Goal: Share content: Share content

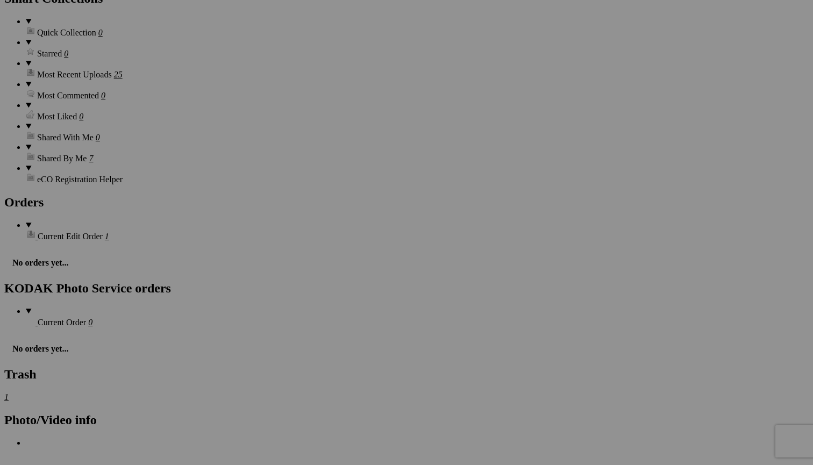
scroll to position [1536, 0]
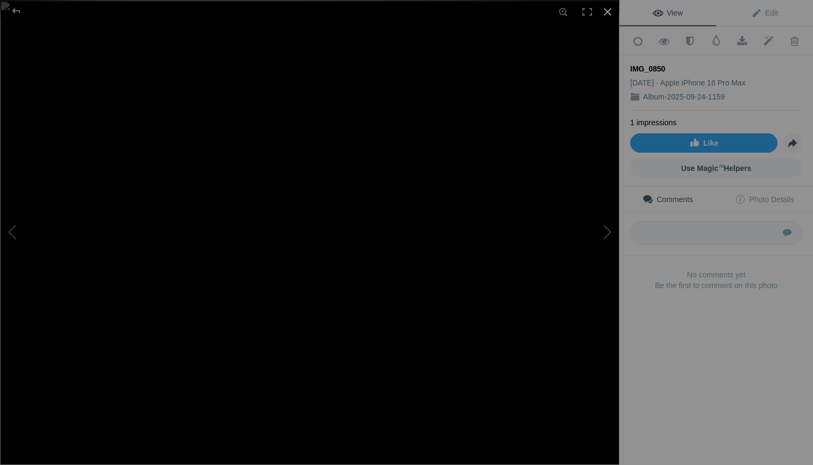
click at [609, 13] on div at bounding box center [608, 12] width 24 height 24
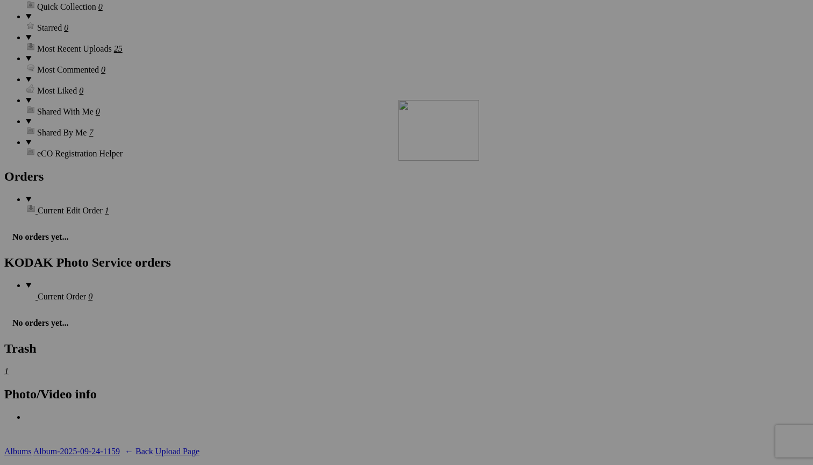
scroll to position [1545, 0]
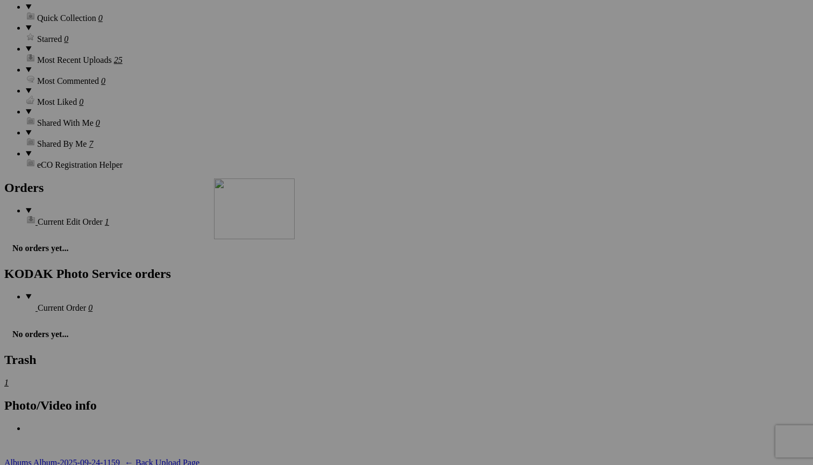
drag, startPoint x: 401, startPoint y: 339, endPoint x: 369, endPoint y: 272, distance: 74.6
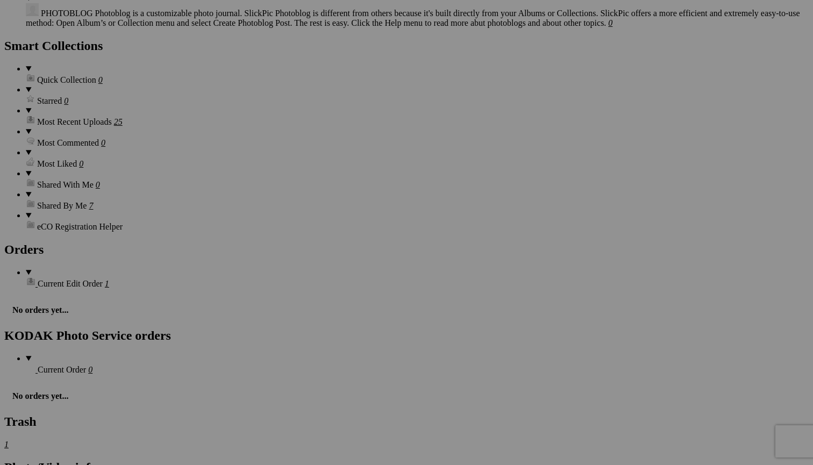
scroll to position [1482, 0]
drag, startPoint x: 216, startPoint y: 334, endPoint x: 365, endPoint y: 200, distance: 199.9
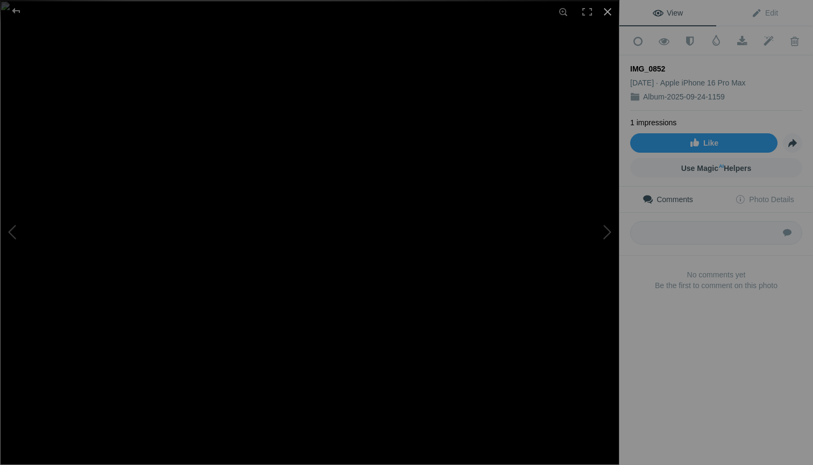
click at [609, 12] on div at bounding box center [608, 12] width 24 height 24
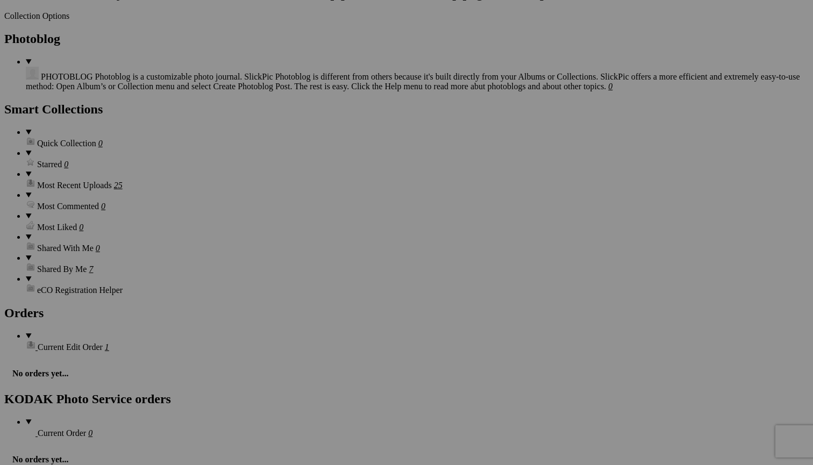
scroll to position [1419, 0]
drag, startPoint x: 506, startPoint y: 263, endPoint x: 576, endPoint y: 256, distance: 70.3
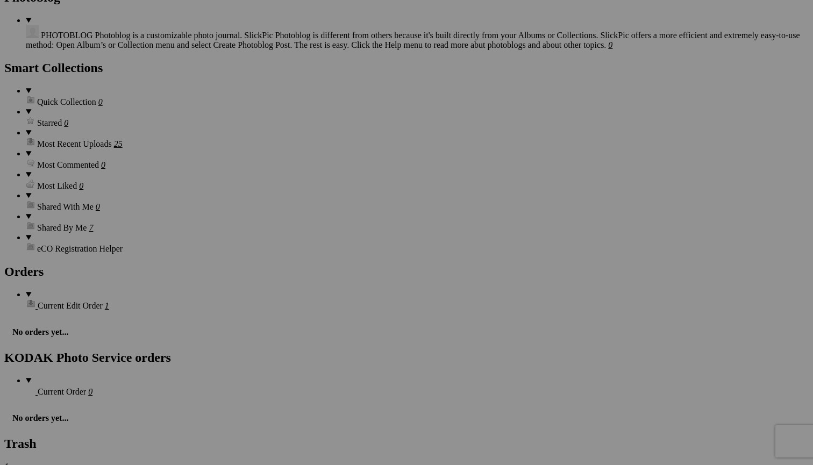
scroll to position [1462, 0]
drag, startPoint x: 200, startPoint y: 361, endPoint x: 367, endPoint y: 214, distance: 222.5
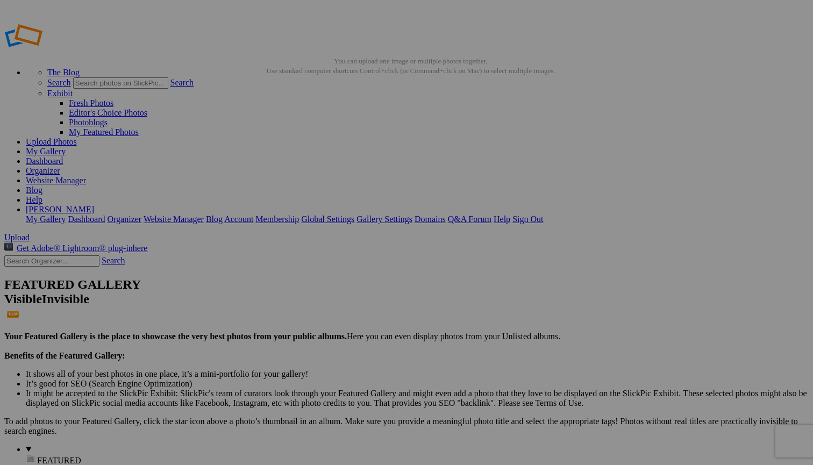
scroll to position [0, 0]
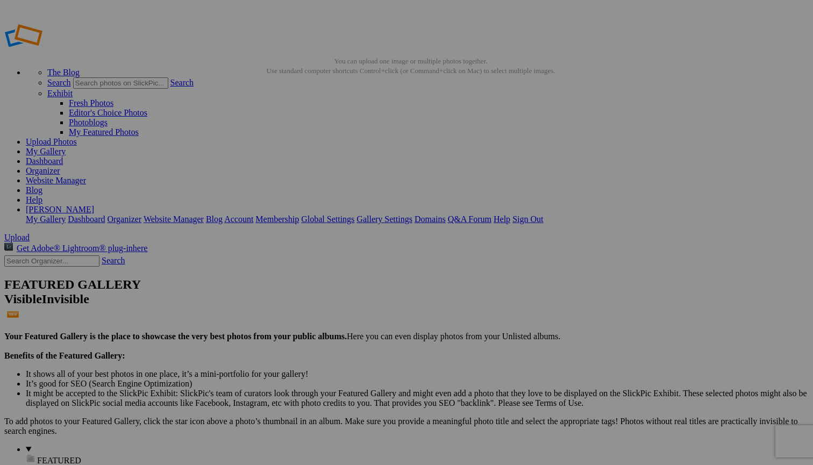
type input "2006 GMC SIERRA 2500 CREW CAB 4X4 LBZ DURAMAX"
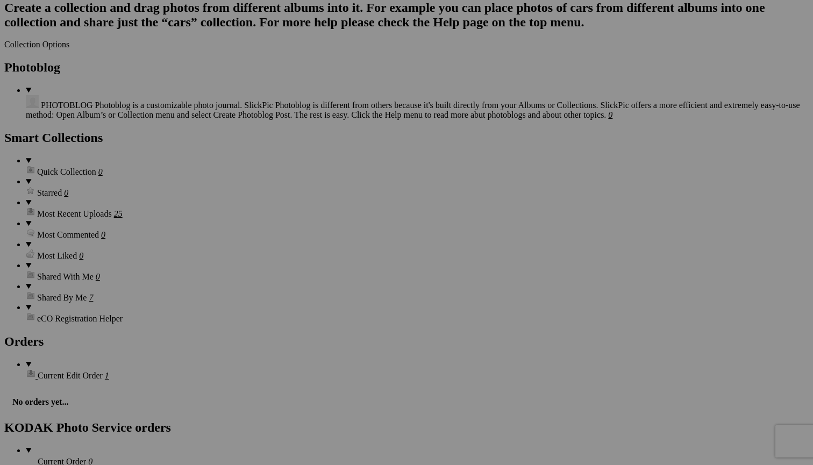
scroll to position [1401, 0]
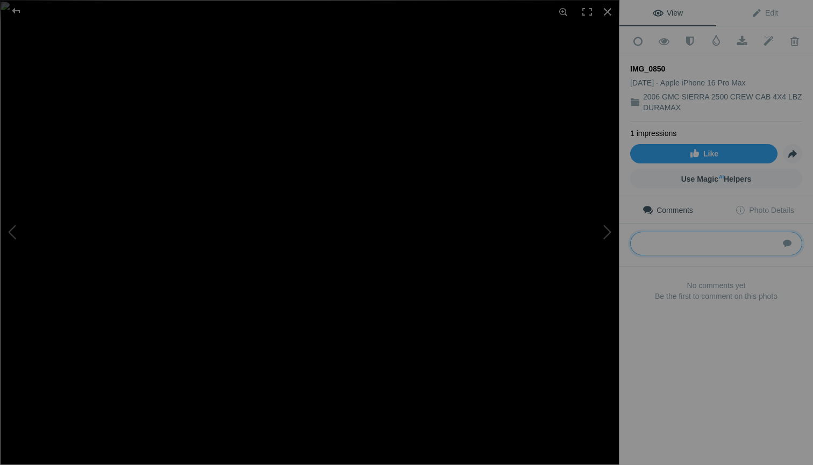
click at [669, 243] on textarea at bounding box center [716, 244] width 172 height 24
type textarea "1GTHK33256F106316"
drag, startPoint x: 737, startPoint y: 239, endPoint x: 647, endPoint y: 234, distance: 91.1
click at [647, 234] on textarea at bounding box center [716, 244] width 172 height 24
click at [605, 12] on div at bounding box center [608, 12] width 24 height 24
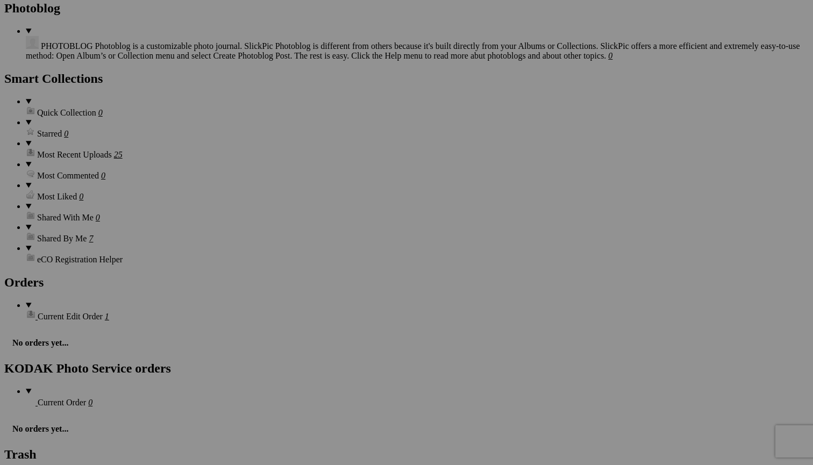
scroll to position [1453, 0]
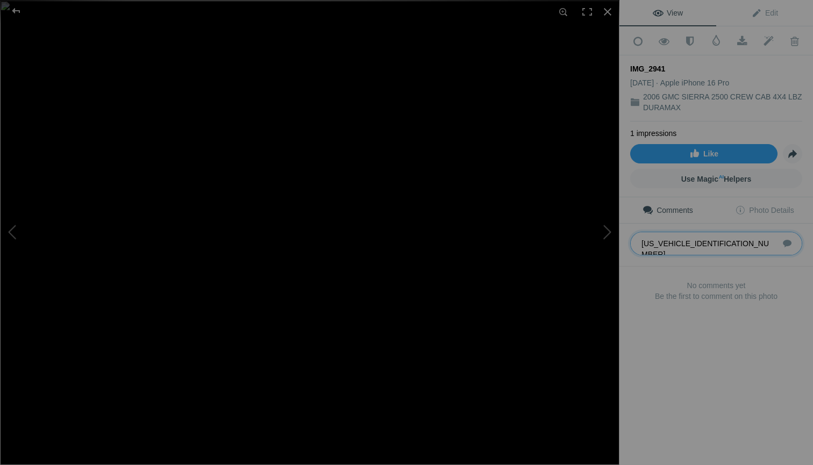
drag, startPoint x: 637, startPoint y: 240, endPoint x: 805, endPoint y: 251, distance: 167.6
click at [804, 251] on div "Submit" at bounding box center [717, 245] width 194 height 43
click at [607, 12] on div at bounding box center [608, 12] width 24 height 24
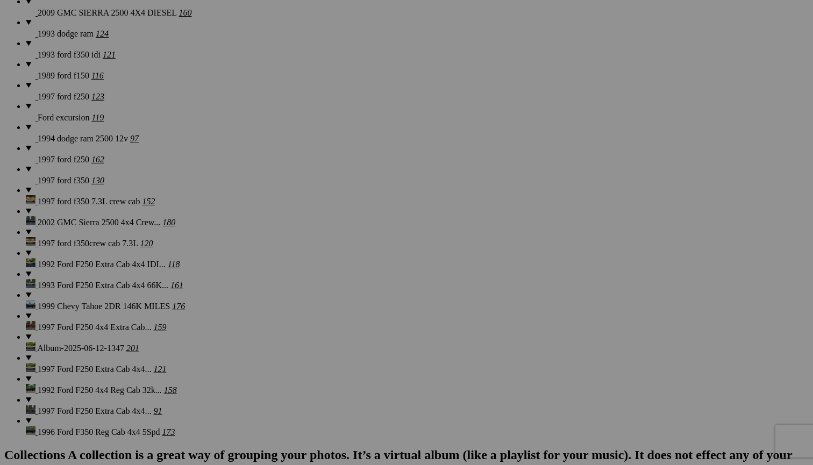
scroll to position [906, 0]
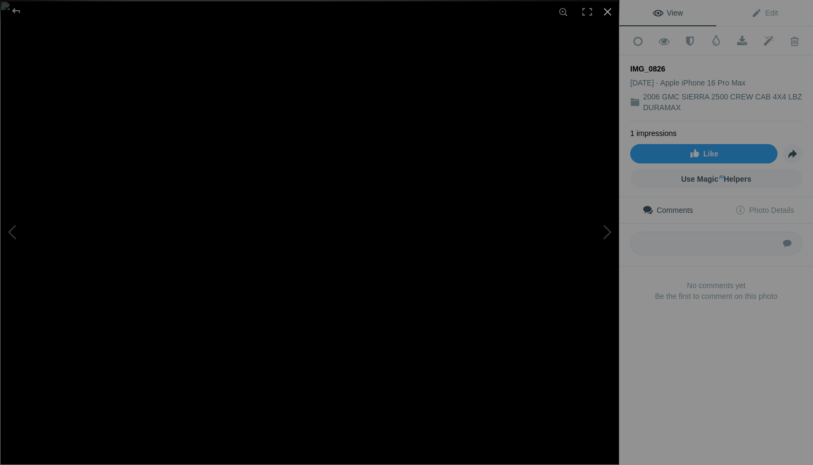
click at [606, 11] on div at bounding box center [608, 12] width 24 height 24
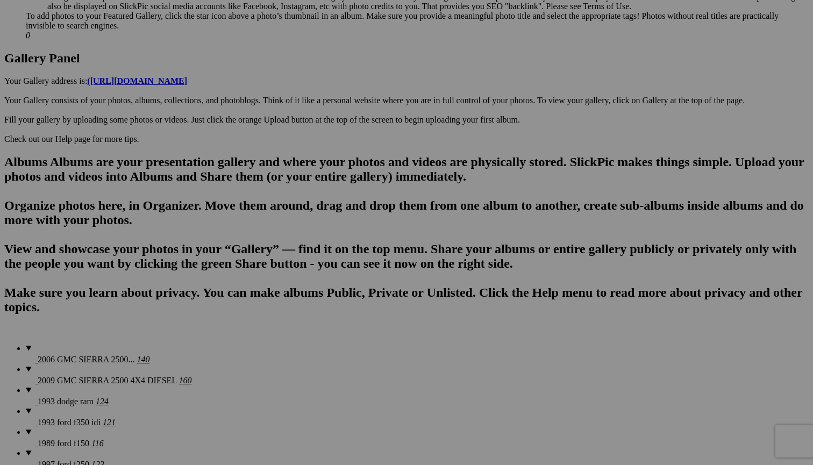
scroll to position [526, 0]
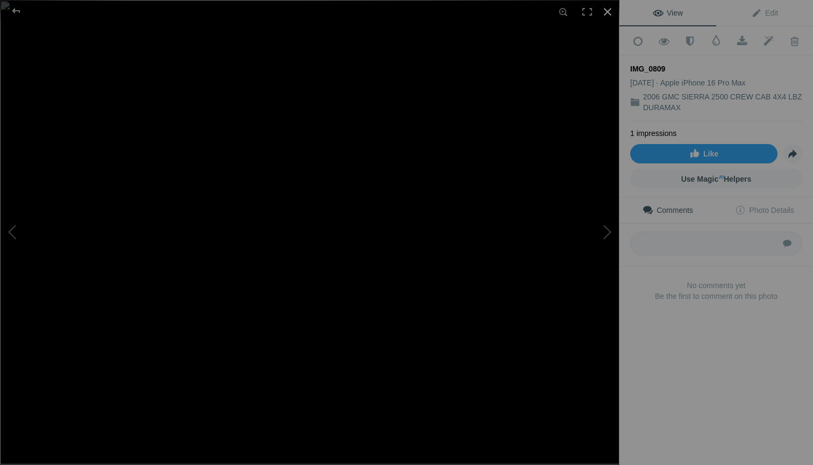
click at [607, 9] on div at bounding box center [608, 12] width 24 height 24
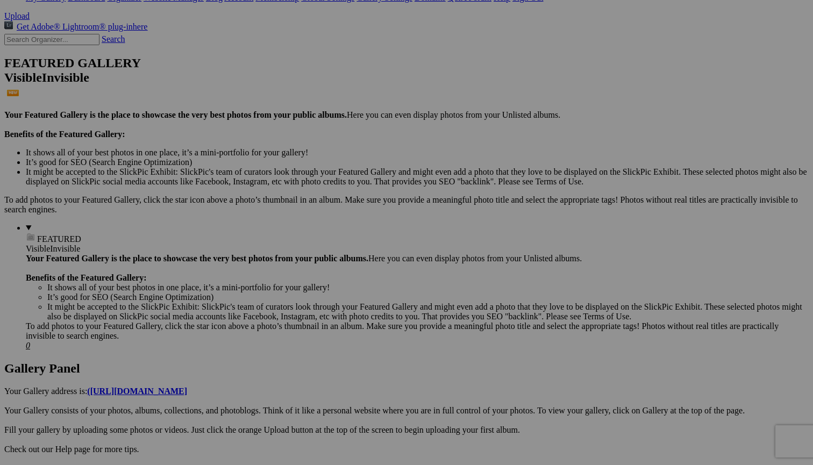
scroll to position [226, 0]
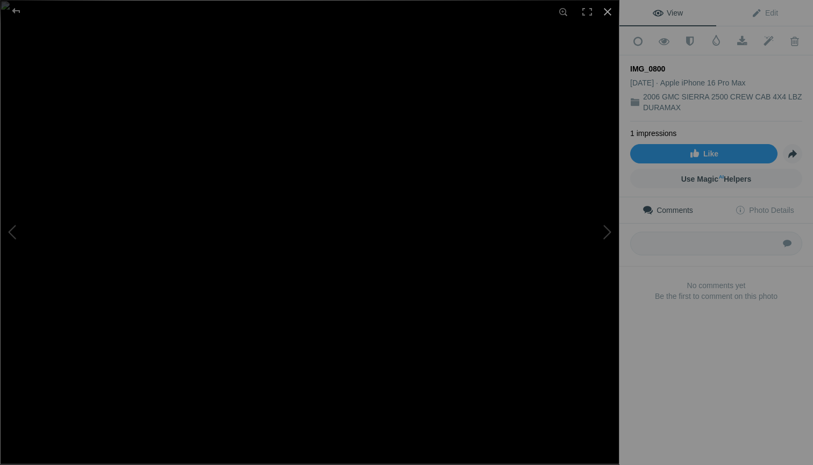
click at [608, 10] on div at bounding box center [608, 12] width 24 height 24
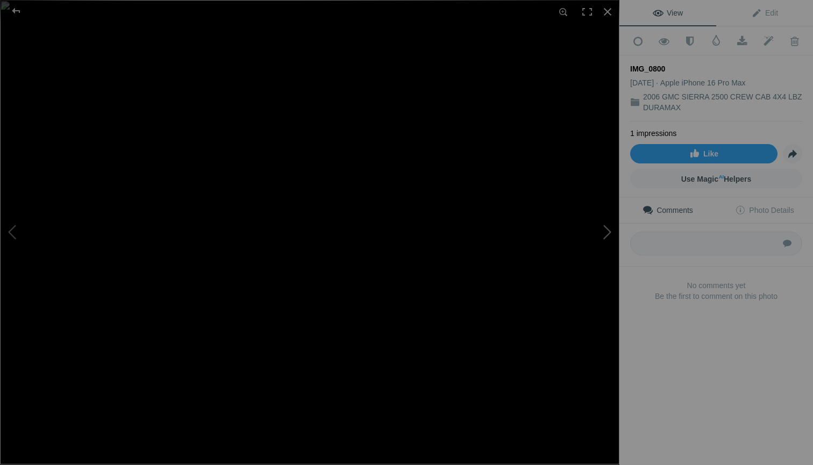
click at [609, 232] on button at bounding box center [579, 232] width 81 height 167
click at [11, 230] on button at bounding box center [40, 232] width 81 height 167
click at [608, 12] on div at bounding box center [608, 12] width 24 height 24
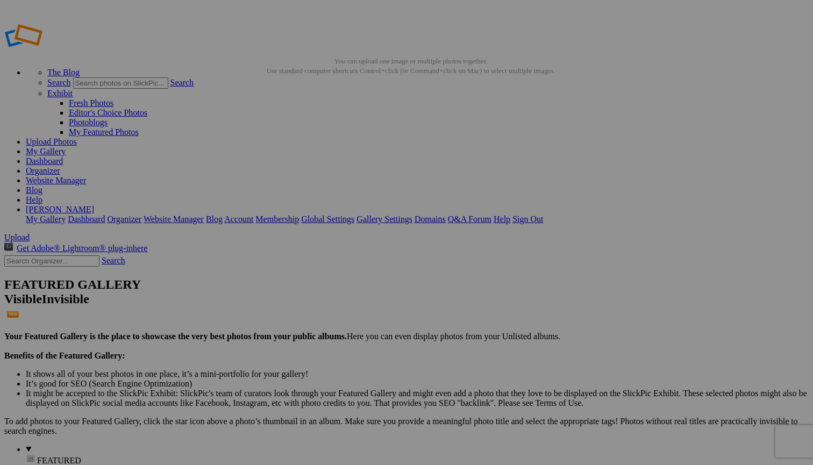
scroll to position [0, 0]
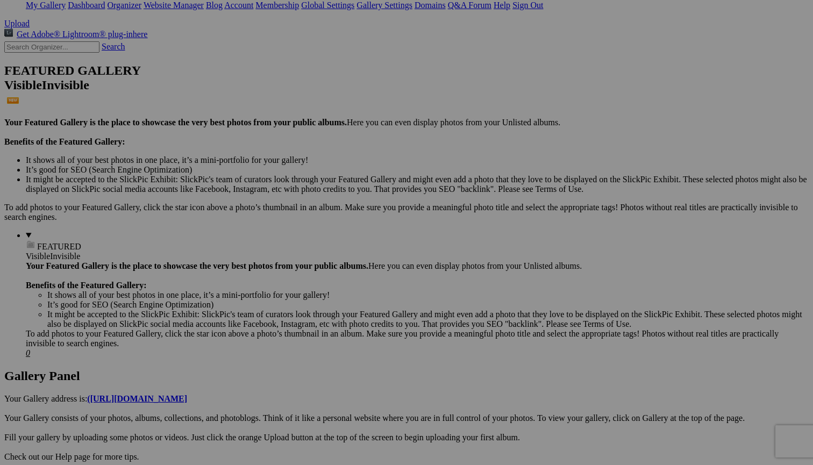
scroll to position [216, 0]
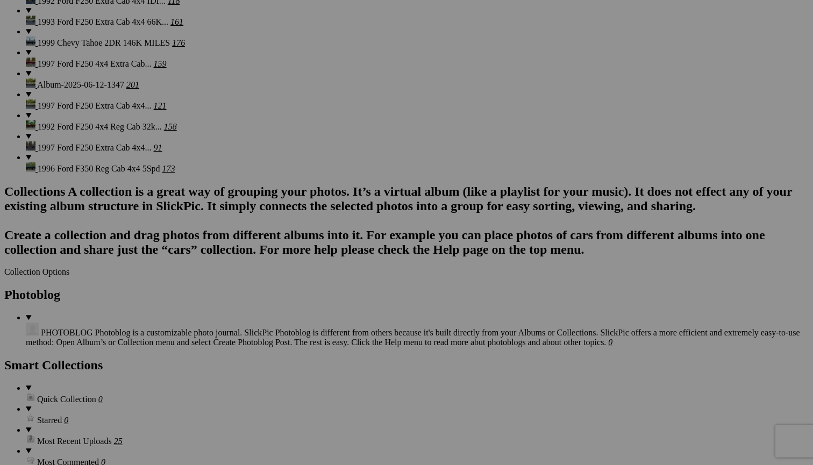
scroll to position [1151, 0]
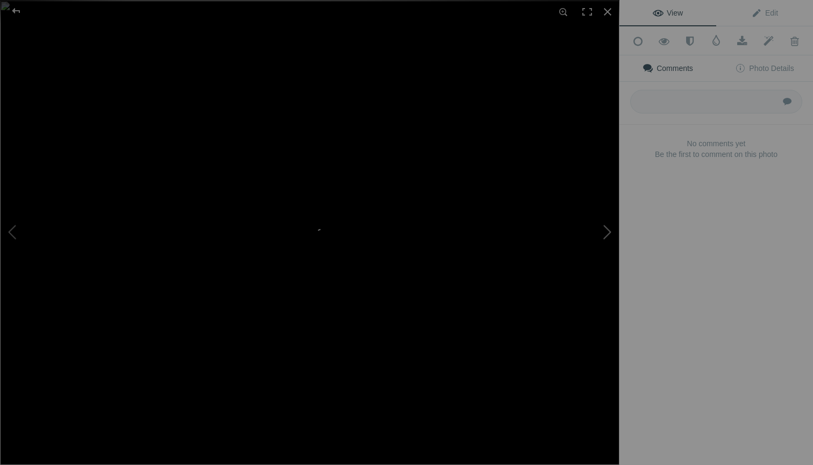
click at [608, 232] on button at bounding box center [579, 232] width 81 height 167
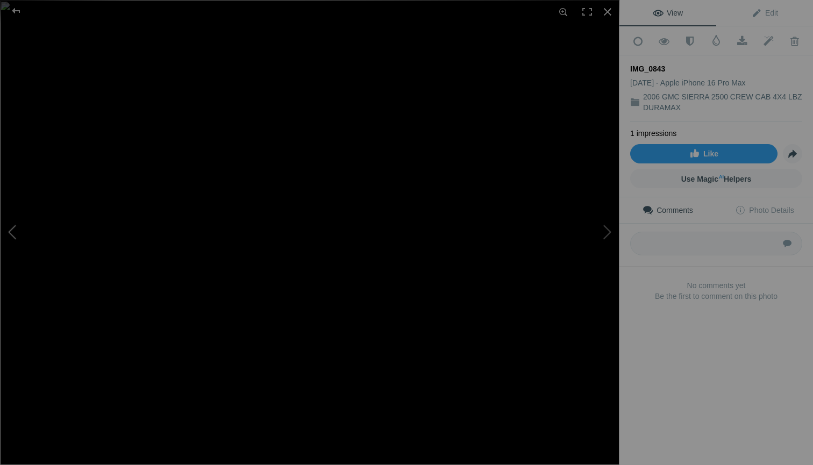
click at [12, 231] on button at bounding box center [40, 232] width 81 height 167
click at [609, 12] on div at bounding box center [608, 12] width 24 height 24
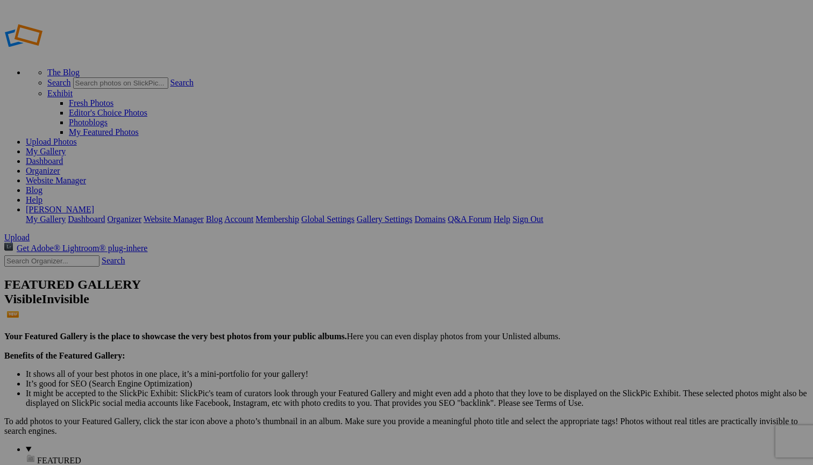
scroll to position [0, 0]
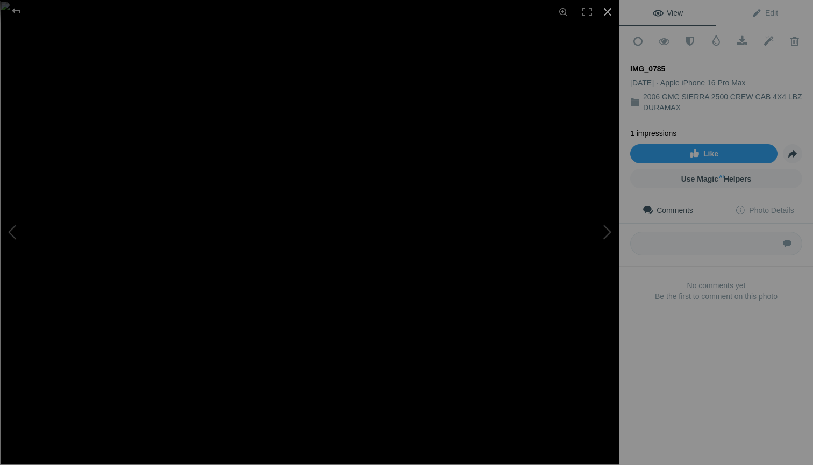
click at [608, 13] on div at bounding box center [608, 12] width 24 height 24
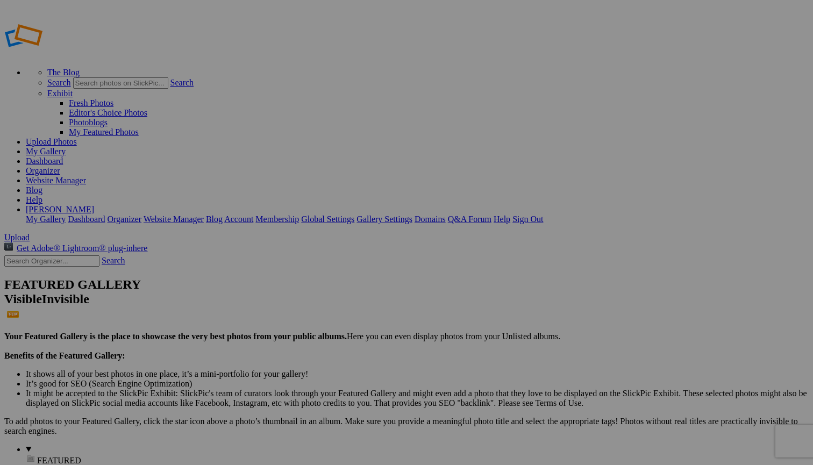
scroll to position [913, 0]
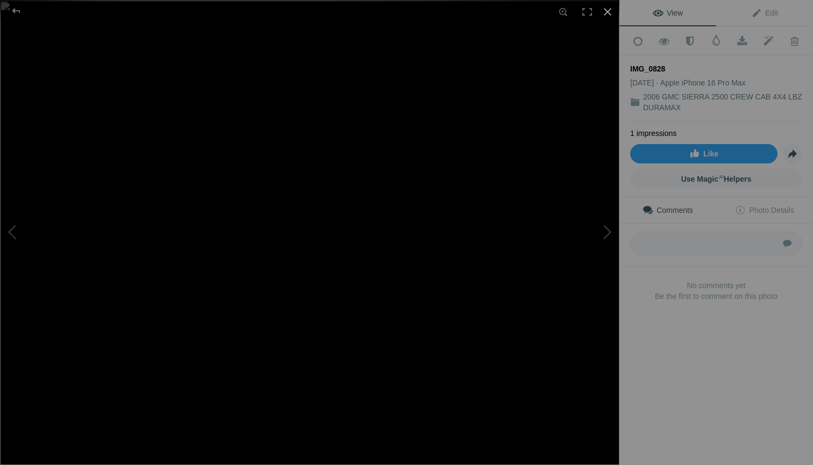
click at [608, 14] on div at bounding box center [608, 12] width 24 height 24
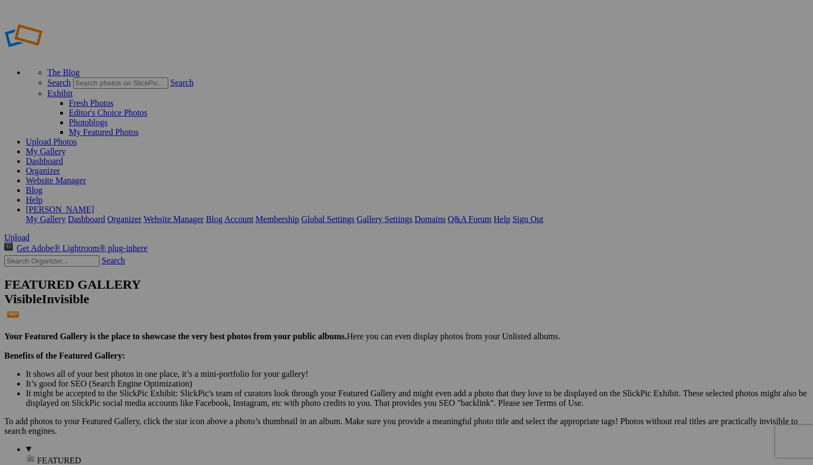
scroll to position [1017, 0]
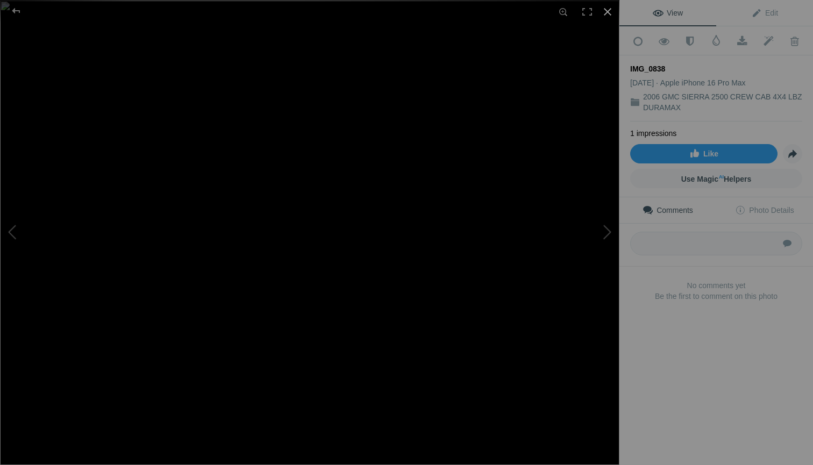
click at [608, 13] on div at bounding box center [608, 12] width 24 height 24
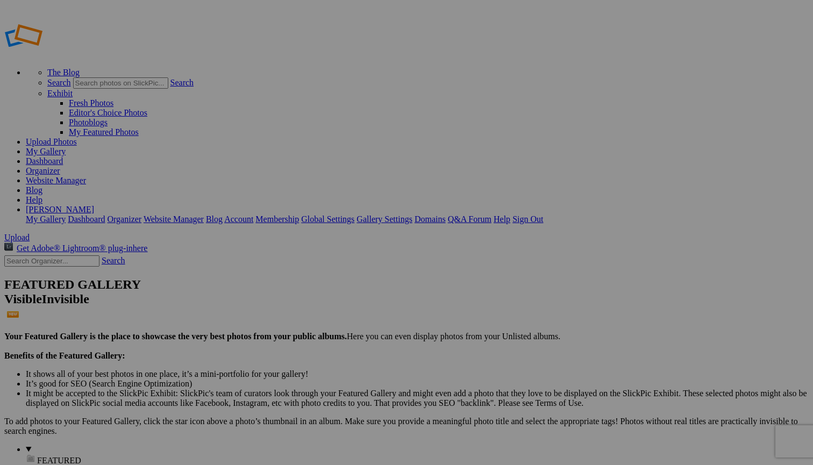
scroll to position [1625, 0]
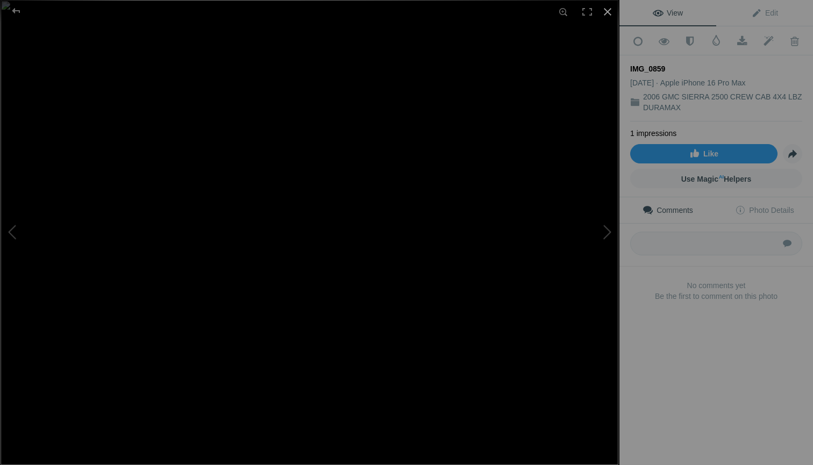
click at [609, 11] on div at bounding box center [608, 12] width 24 height 24
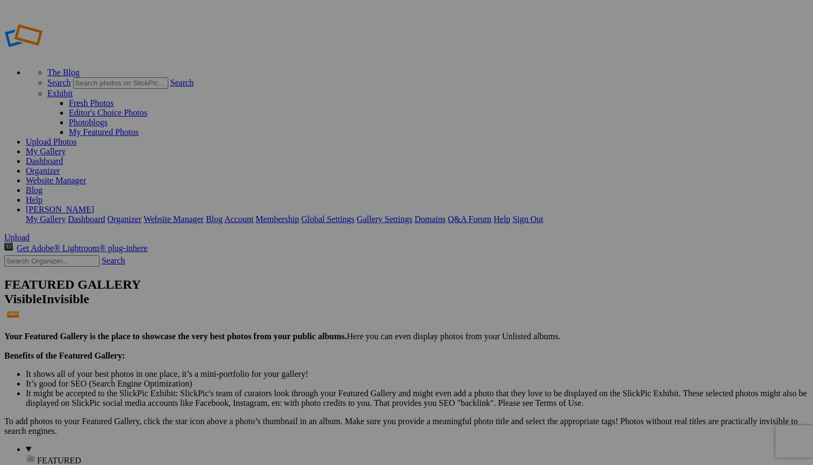
scroll to position [2975, 0]
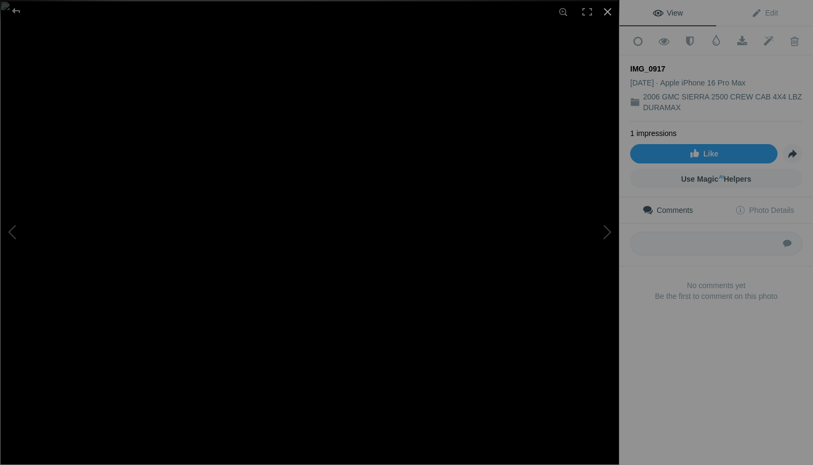
click at [609, 13] on div at bounding box center [608, 12] width 24 height 24
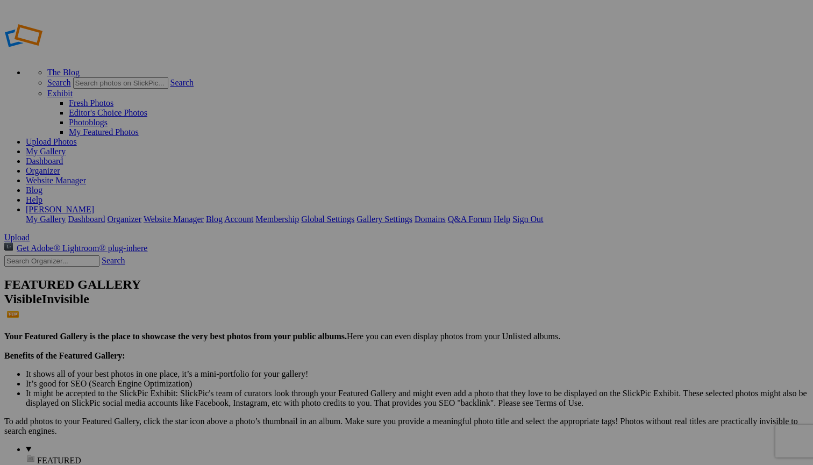
scroll to position [1466, 0]
